Goal: Task Accomplishment & Management: Manage account settings

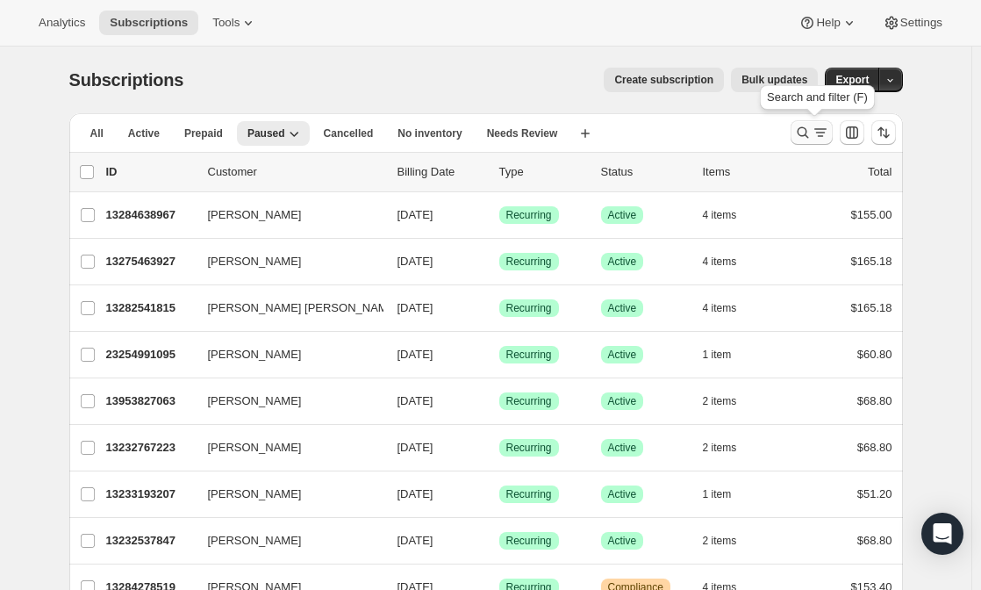
click at [806, 130] on icon "Search and filter results" at bounding box center [803, 133] width 18 height 18
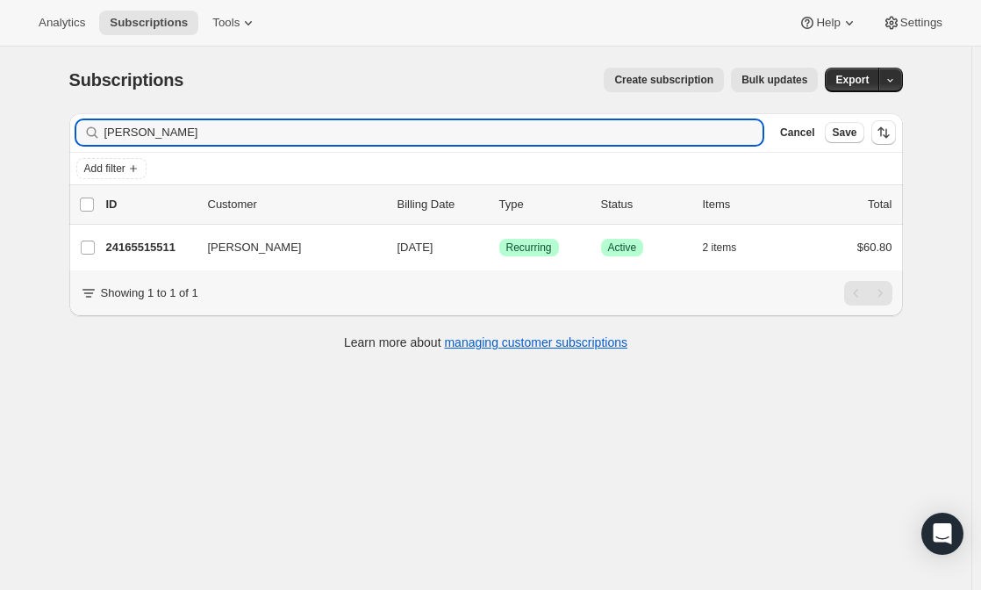
type input "[PERSON_NAME]"
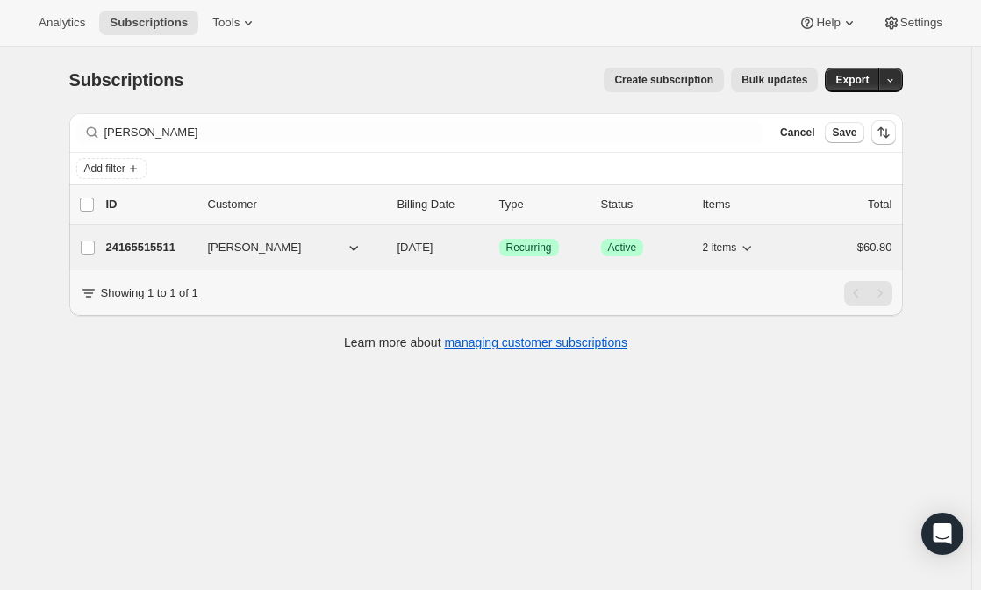
click at [146, 247] on p "24165515511" at bounding box center [150, 248] width 88 height 18
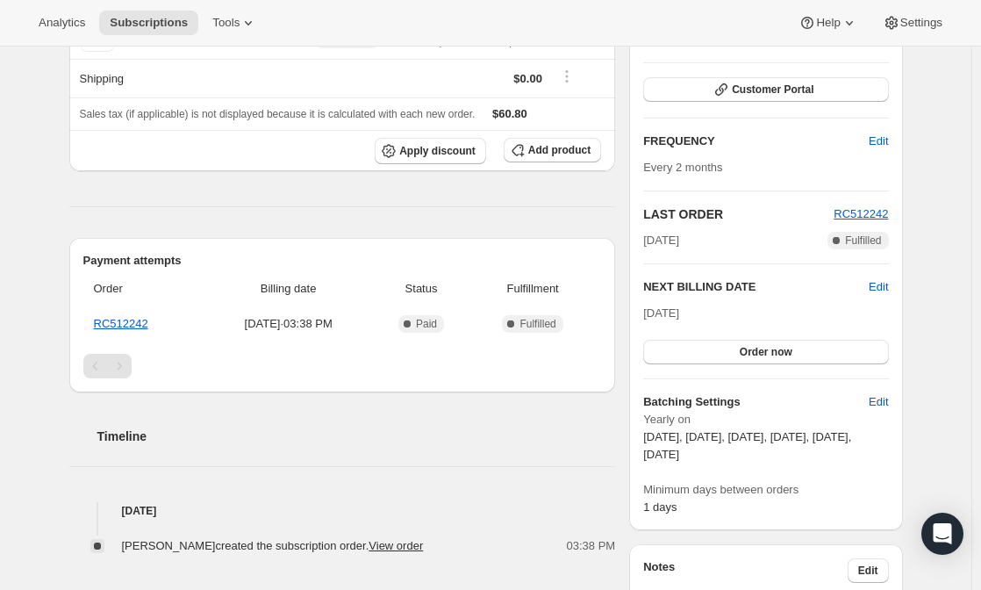
scroll to position [236, 0]
drag, startPoint x: 825, startPoint y: 432, endPoint x: 890, endPoint y: 443, distance: 65.0
click at [888, 443] on p "[DATE], [DATE], [DATE], [DATE], [DATE], [DATE]" at bounding box center [765, 446] width 245 height 35
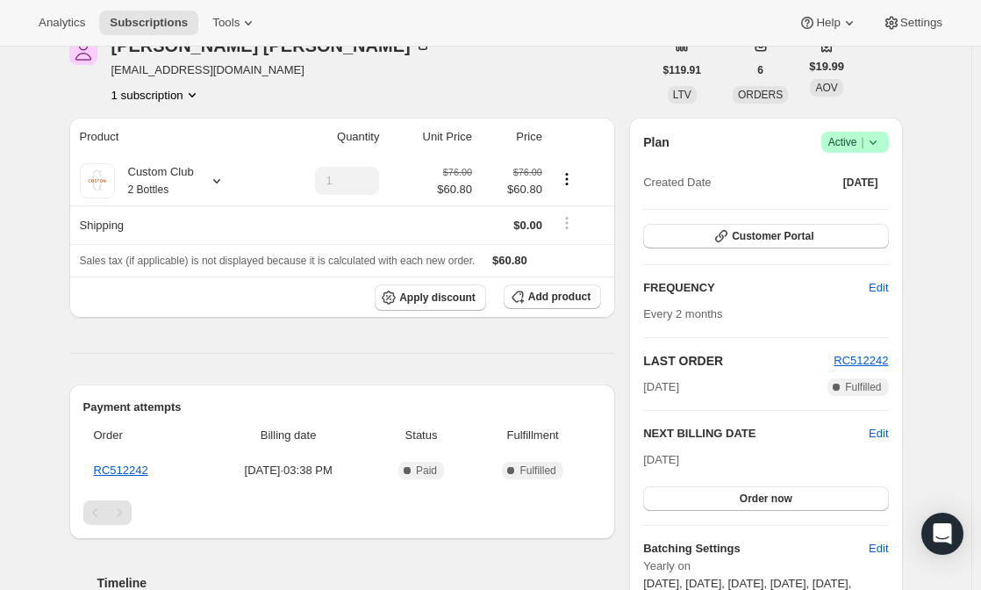
scroll to position [103, 0]
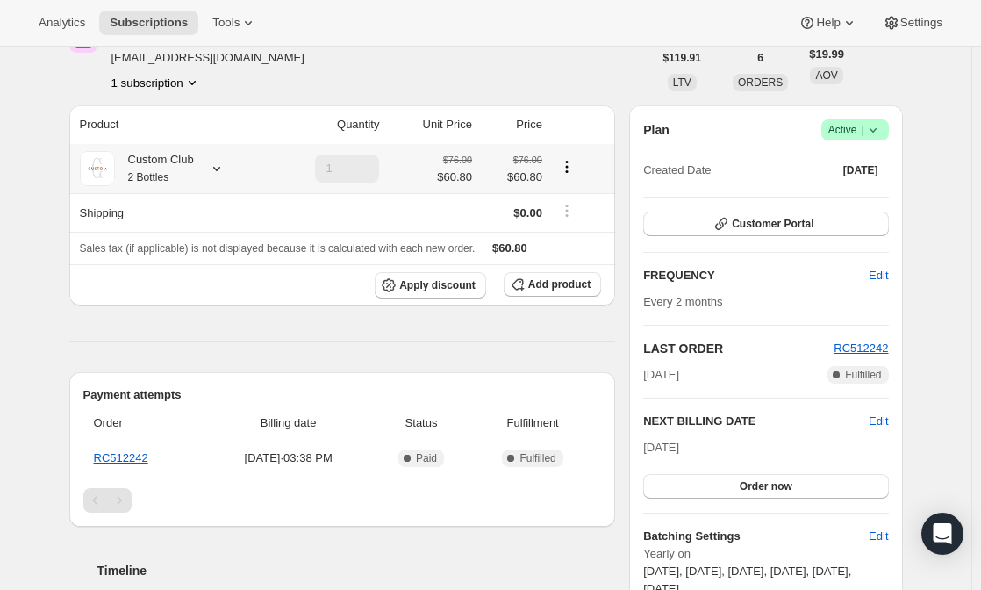
click at [161, 174] on small "2 Bottles" at bounding box center [148, 177] width 41 height 12
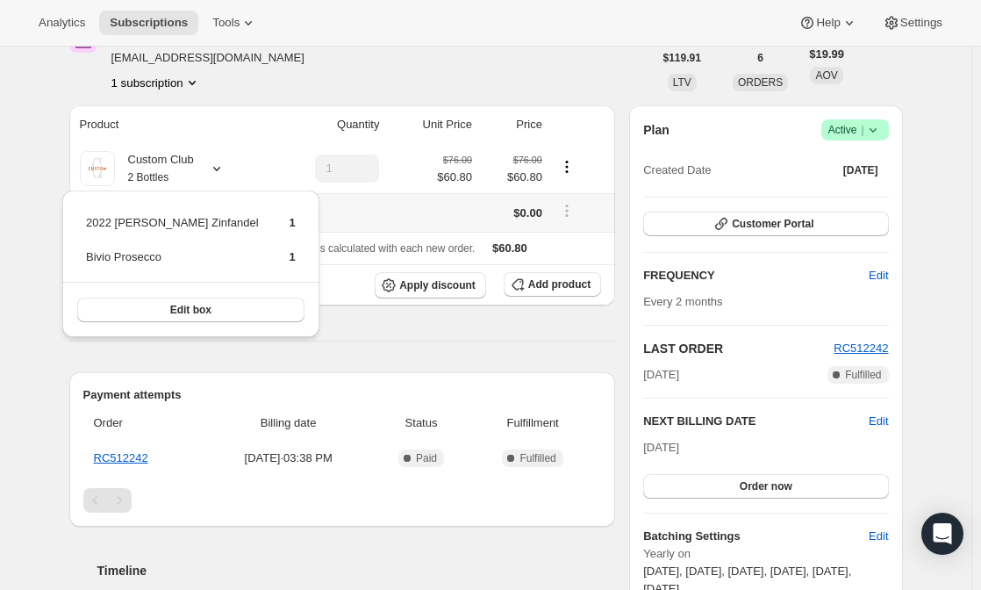
click at [407, 212] on td at bounding box center [430, 212] width 93 height 39
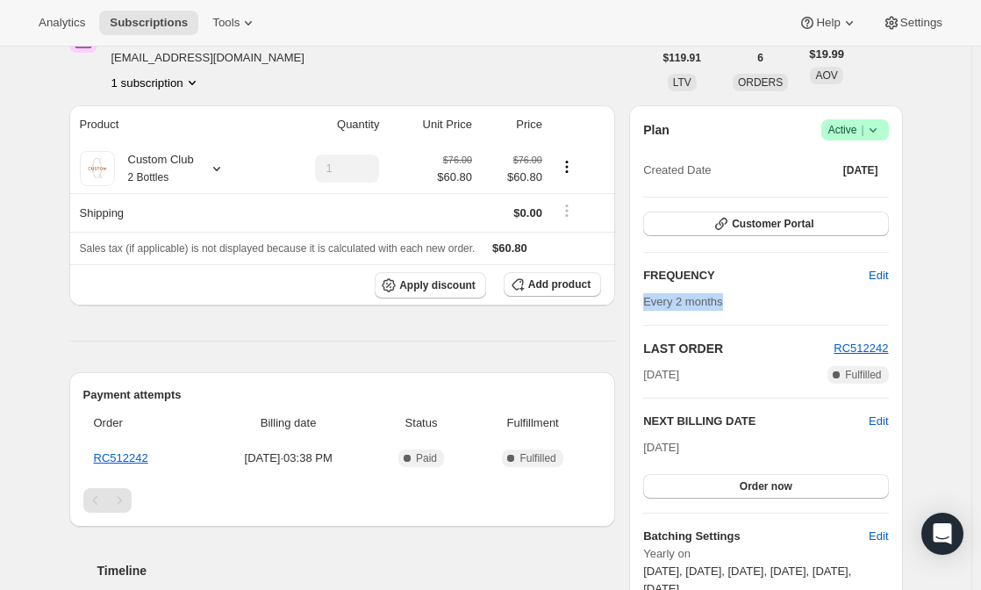
drag, startPoint x: 728, startPoint y: 290, endPoint x: 640, endPoint y: 301, distance: 88.4
click at [640, 301] on div "Plan Success Active | Created Date [DATE] Customer Portal FREQUENCY Edit Every …" at bounding box center [765, 384] width 273 height 559
drag, startPoint x: 711, startPoint y: 440, endPoint x: 641, endPoint y: 438, distance: 70.2
click at [641, 438] on div "Plan Success Active | Created Date [DATE] Customer Portal FREQUENCY Edit Every …" at bounding box center [765, 384] width 273 height 559
click at [578, 335] on div "Product Quantity Unit Price Price Custom Club 2 Bottles 1 $76.00 $60.80 $76.00 …" at bounding box center [342, 396] width 547 height 583
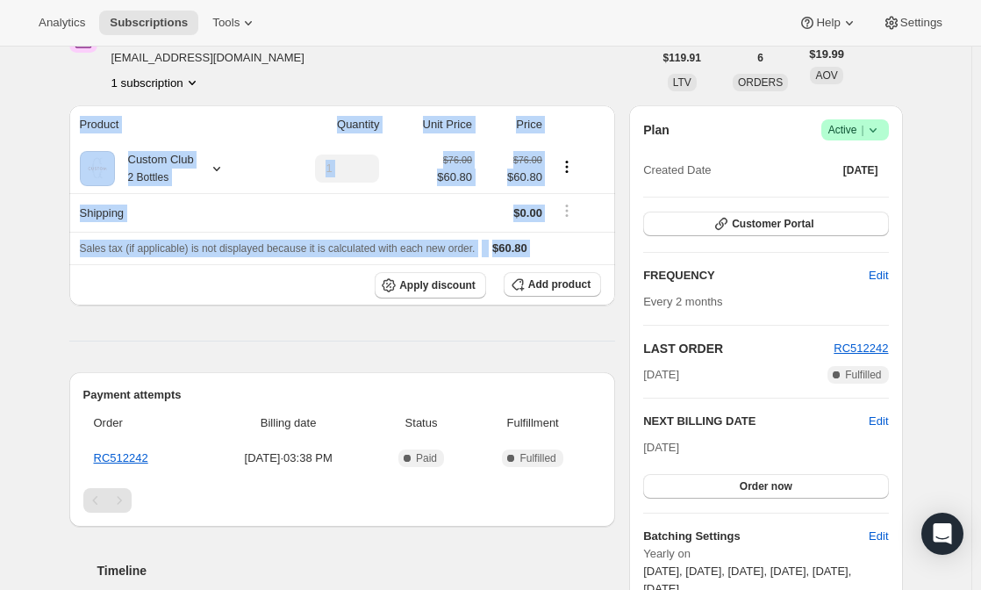
click at [578, 335] on div "Product Quantity Unit Price Price Custom Club 2 Bottles 1 $76.00 $60.80 $76.00 …" at bounding box center [342, 396] width 547 height 583
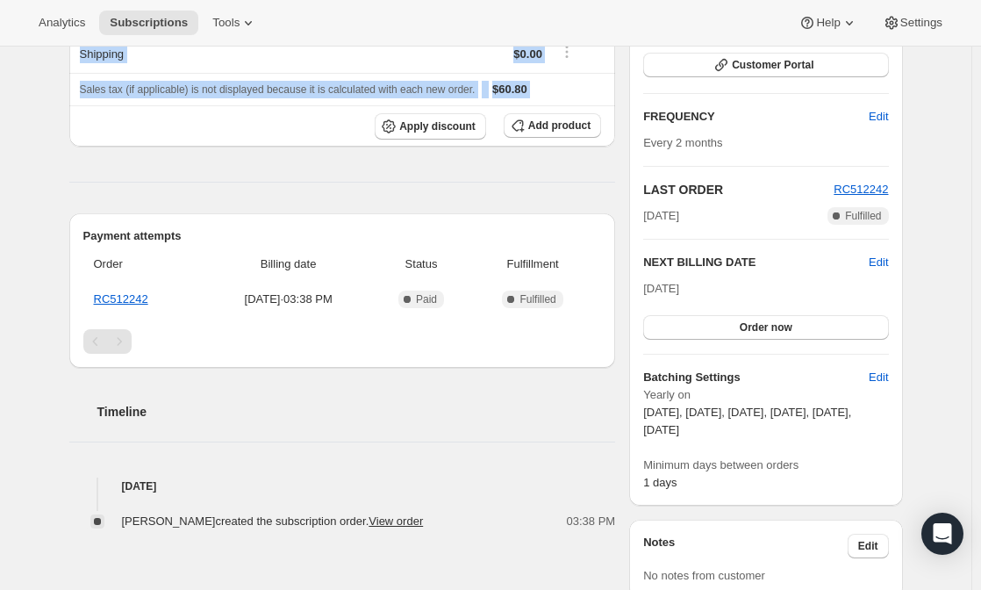
scroll to position [0, 0]
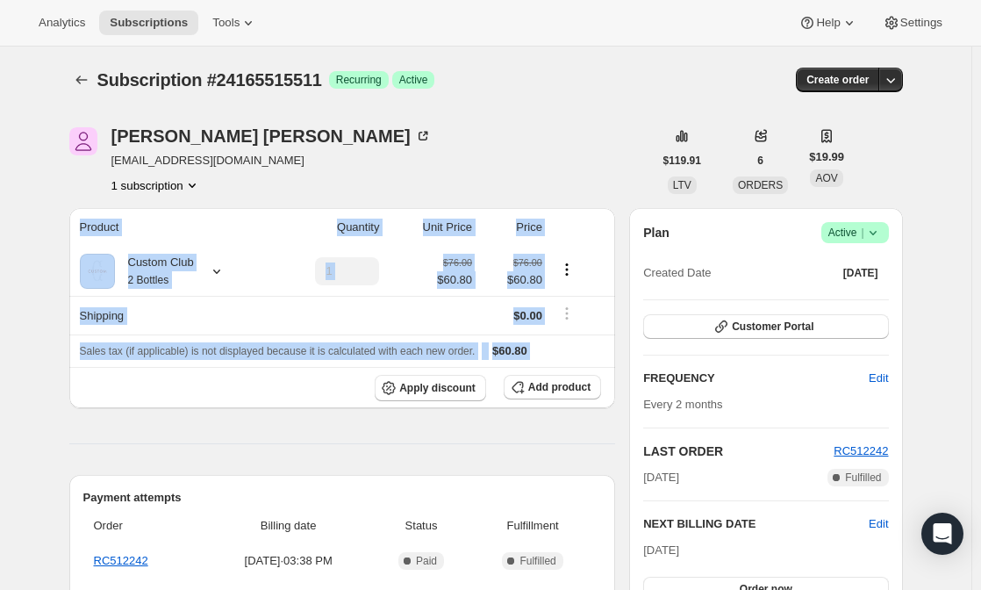
click at [181, 180] on button "1 subscription" at bounding box center [155, 185] width 89 height 18
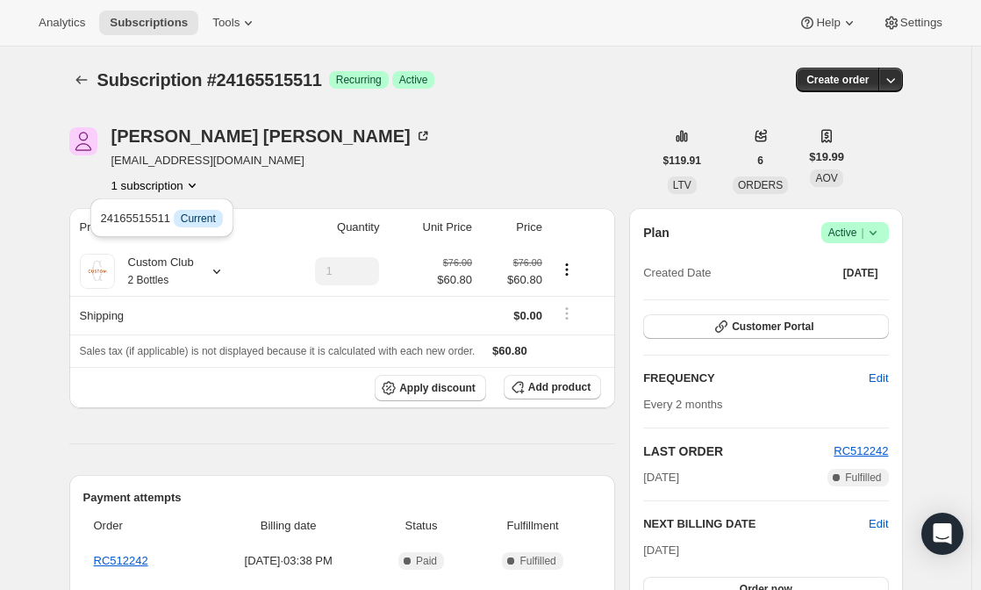
click at [252, 176] on div "[PERSON_NAME] [EMAIL_ADDRESS][DOMAIN_NAME] 1 subscription" at bounding box center [360, 160] width 583 height 67
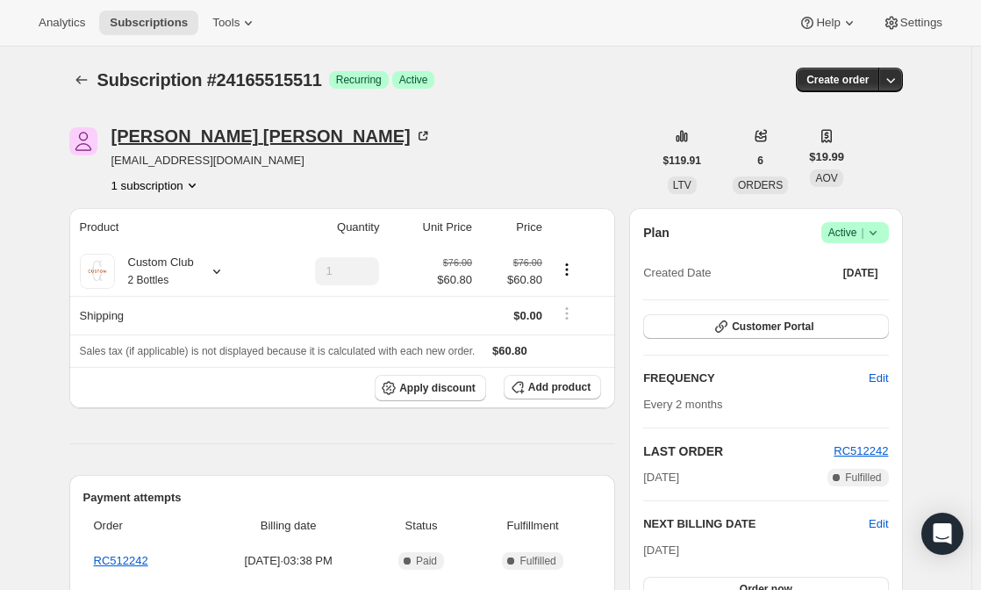
click at [195, 136] on div "[PERSON_NAME]" at bounding box center [271, 136] width 320 height 18
click at [203, 263] on div "Custom Club 2 Bottles" at bounding box center [172, 271] width 185 height 35
click at [202, 254] on div "Custom Club 2 Bottles" at bounding box center [172, 271] width 185 height 35
click at [201, 287] on div "Custom Club 2 Bottles" at bounding box center [172, 271] width 185 height 35
click at [215, 270] on icon at bounding box center [217, 271] width 18 height 18
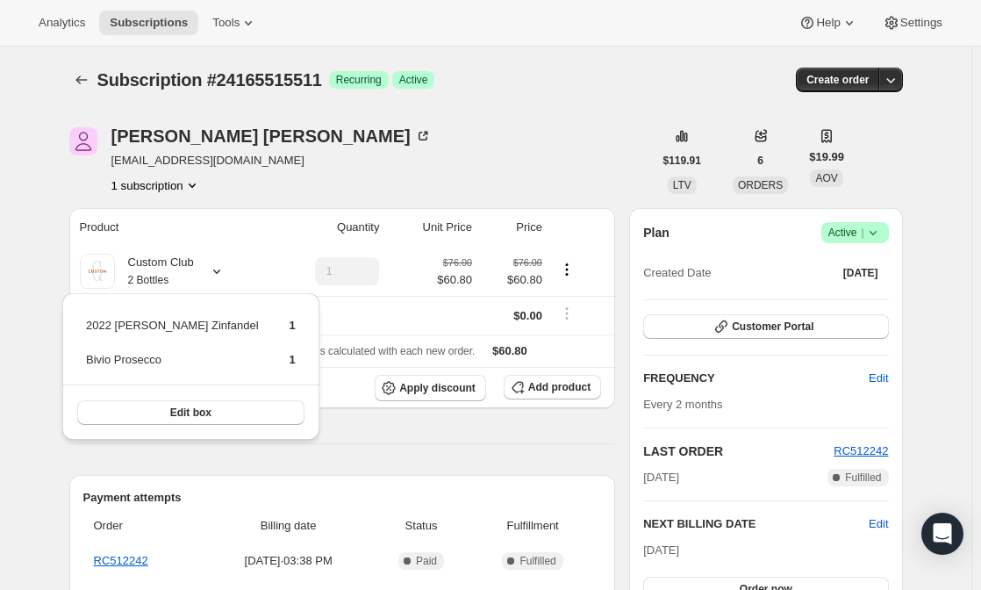
click at [368, 132] on div "[PERSON_NAME] [EMAIL_ADDRESS][DOMAIN_NAME] 1 subscription" at bounding box center [360, 160] width 583 height 67
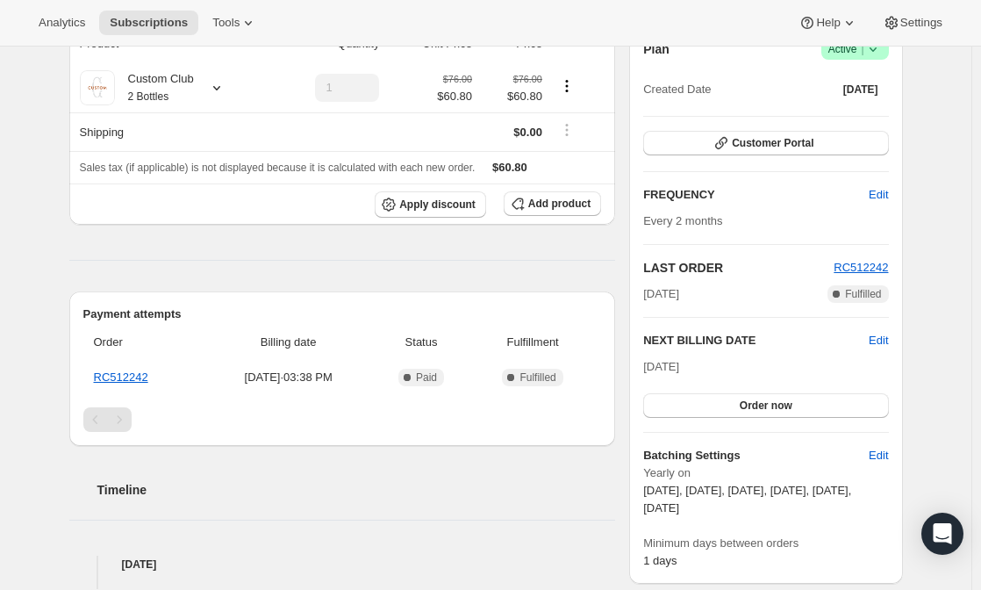
scroll to position [195, 0]
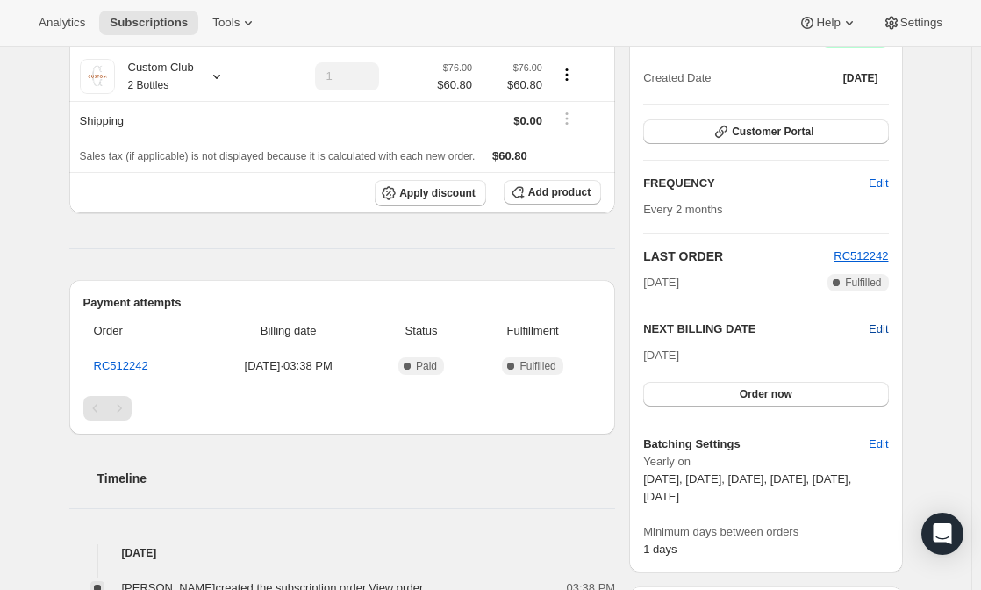
click at [877, 332] on span "Edit" at bounding box center [877, 329] width 19 height 18
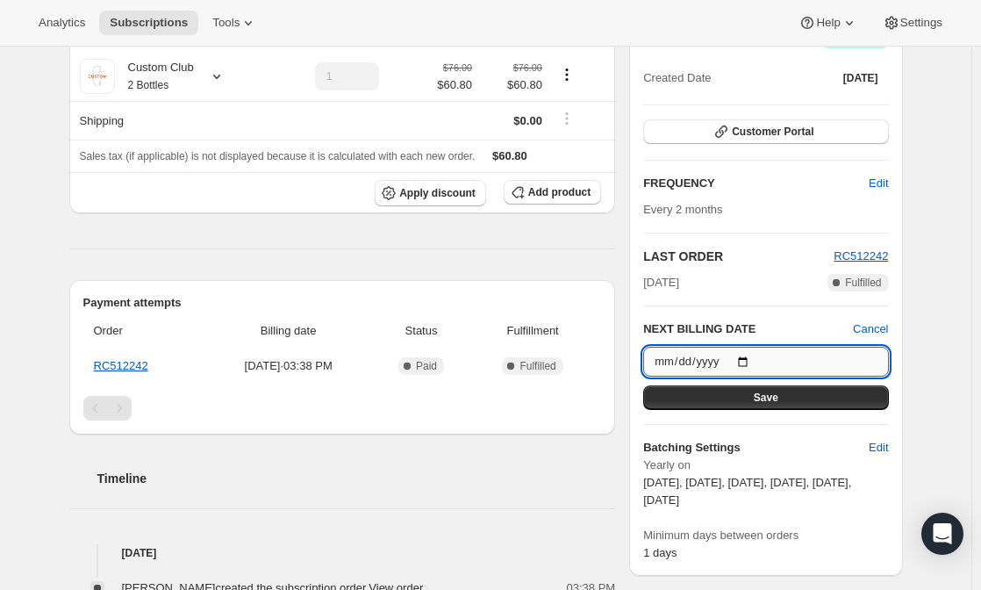
click at [753, 363] on input "[DATE]" at bounding box center [765, 362] width 245 height 30
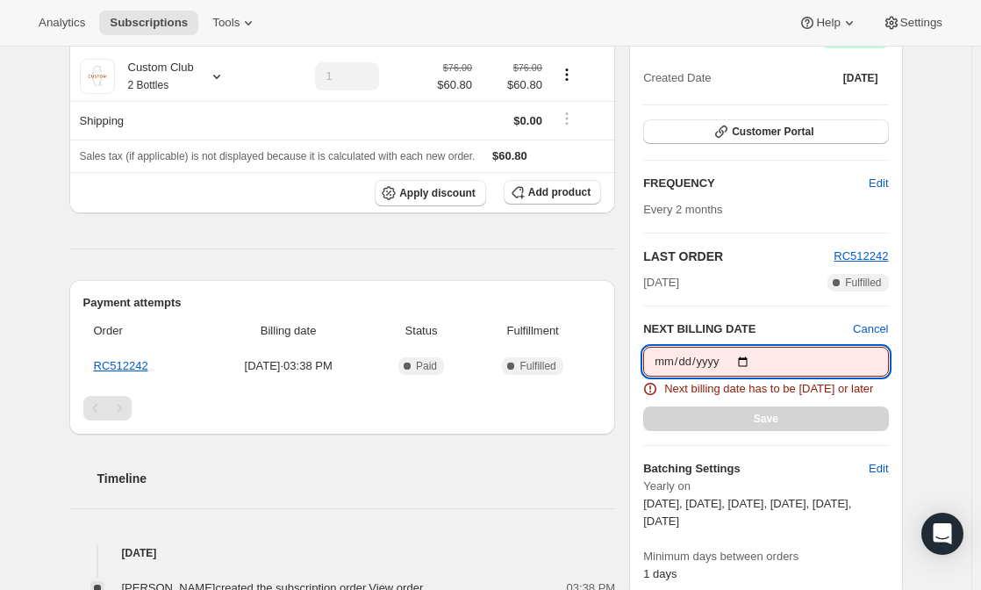
click at [753, 354] on input "[DATE]" at bounding box center [765, 362] width 245 height 30
type input "[DATE]"
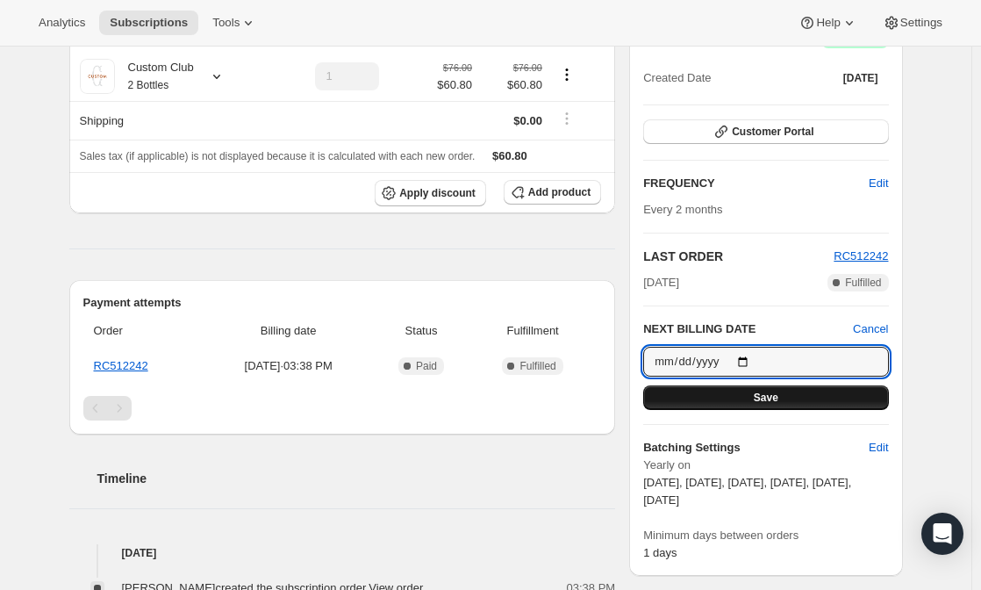
click at [782, 392] on button "Save" at bounding box center [765, 397] width 245 height 25
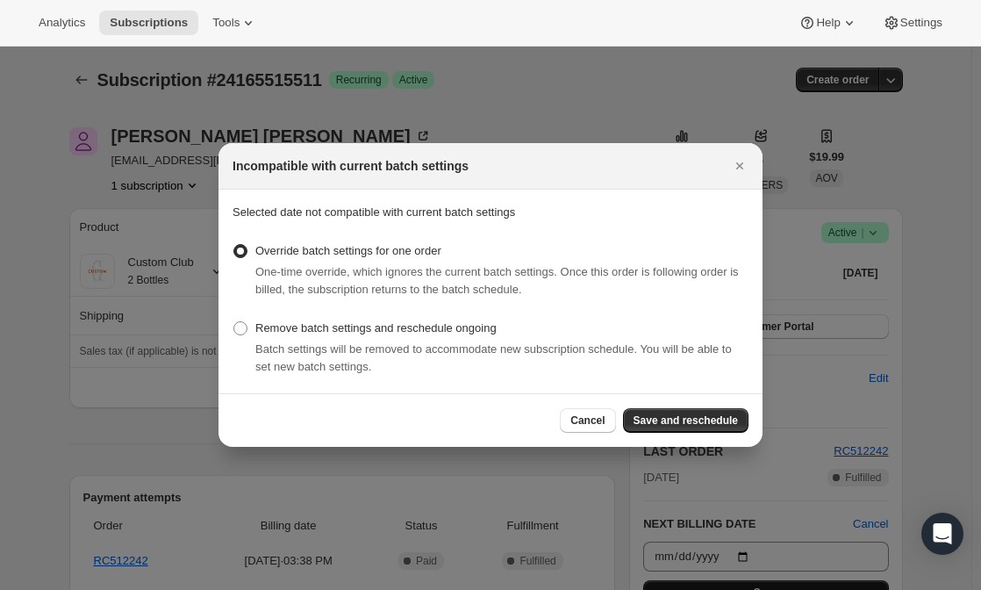
scroll to position [0, 0]
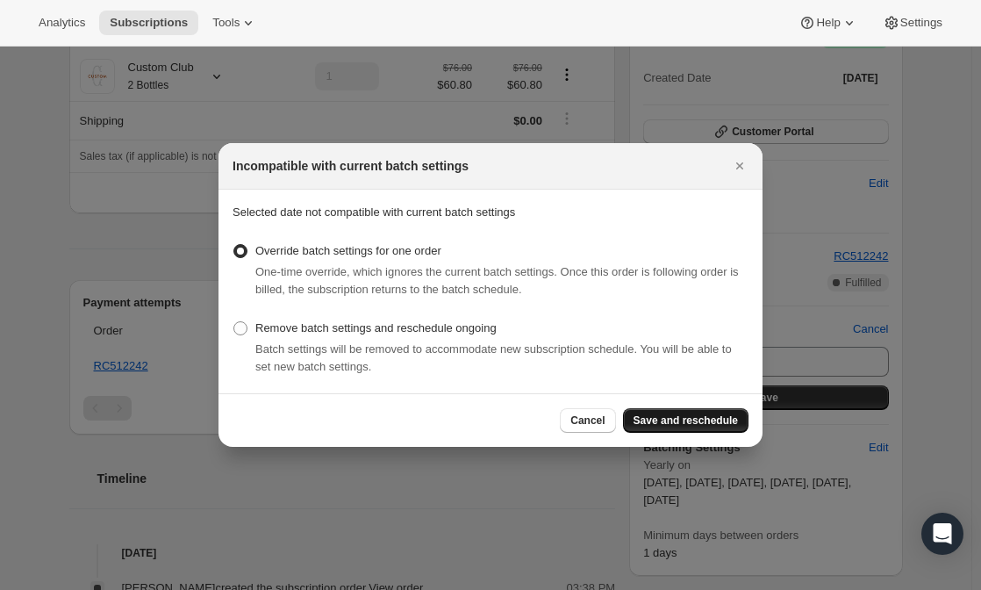
click at [697, 418] on span "Save and reschedule" at bounding box center [685, 420] width 104 height 14
